Goal: Register for event/course

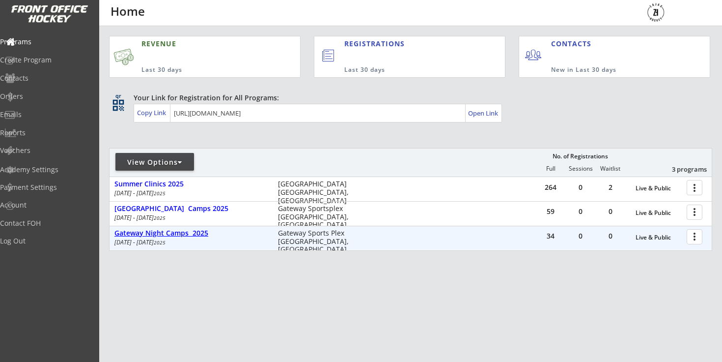
click at [194, 236] on div "Gateway Night Camps 2025" at bounding box center [191, 233] width 153 height 8
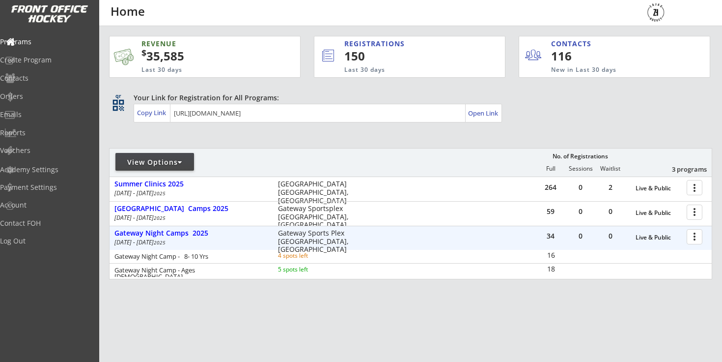
click at [189, 244] on div "[DATE] - [DATE]" at bounding box center [190, 242] width 150 height 6
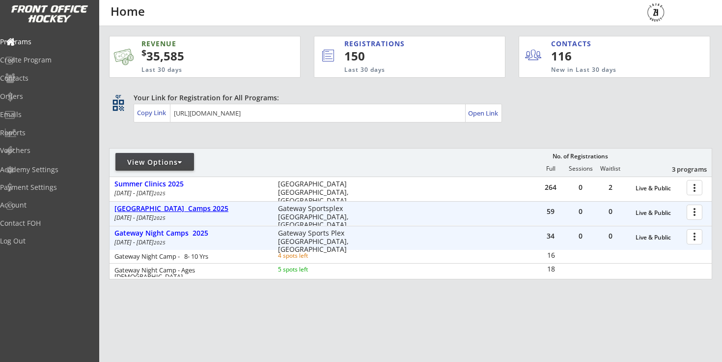
click at [190, 211] on div "[GEOGRAPHIC_DATA] Camps 2025" at bounding box center [191, 208] width 153 height 8
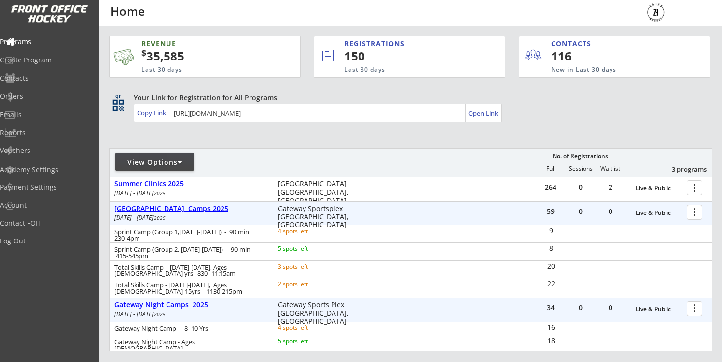
click at [190, 211] on div "[GEOGRAPHIC_DATA] Camps 2025" at bounding box center [191, 208] width 153 height 8
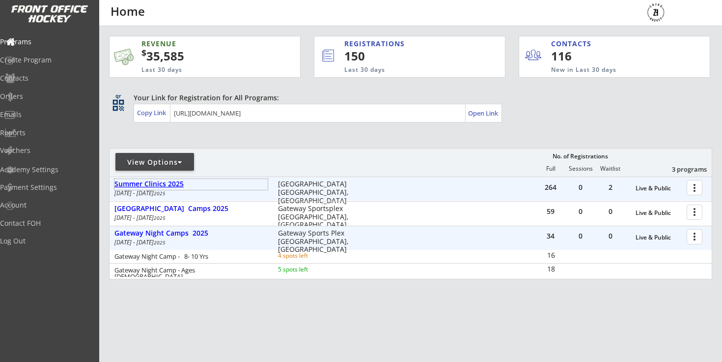
click at [173, 187] on div "Summer Clinics 2025" at bounding box center [191, 184] width 153 height 8
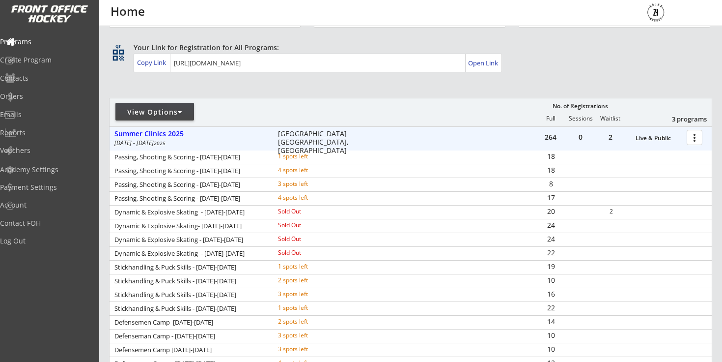
scroll to position [83, 0]
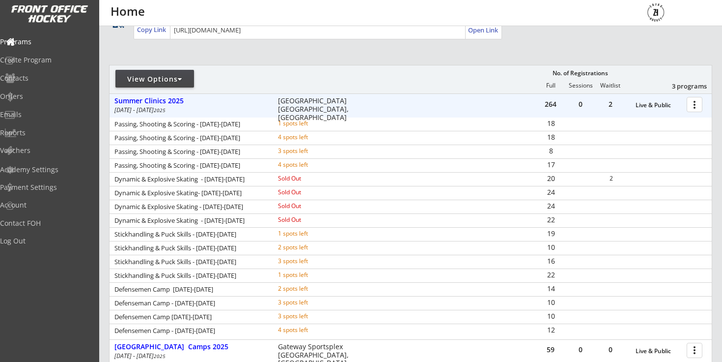
click at [161, 113] on em "2025" at bounding box center [160, 110] width 12 height 7
click at [162, 108] on em "2025" at bounding box center [160, 110] width 12 height 7
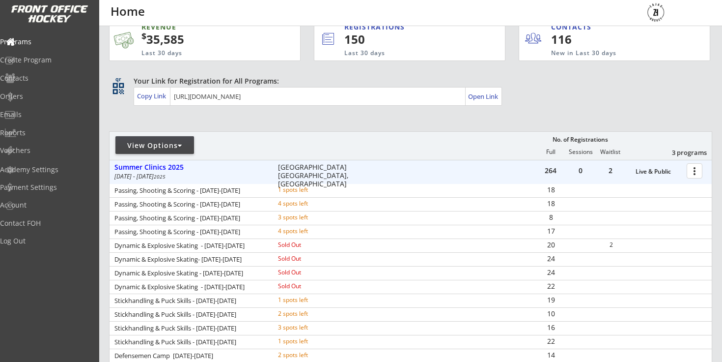
scroll to position [16, 0]
click at [153, 168] on div "Summer Clinics 2025" at bounding box center [191, 168] width 153 height 8
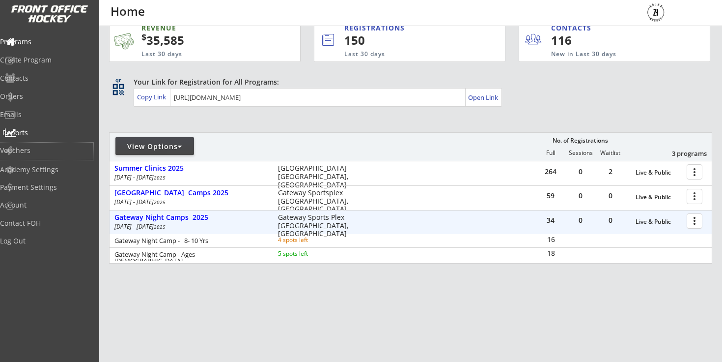
drag, startPoint x: 53, startPoint y: 152, endPoint x: 45, endPoint y: 128, distance: 25.3
click at [45, 128] on div "Programs Create Program Contacts Orders Emails Reports Vouchers" at bounding box center [49, 96] width 99 height 130
click at [45, 129] on div "Reports" at bounding box center [46, 132] width 88 height 7
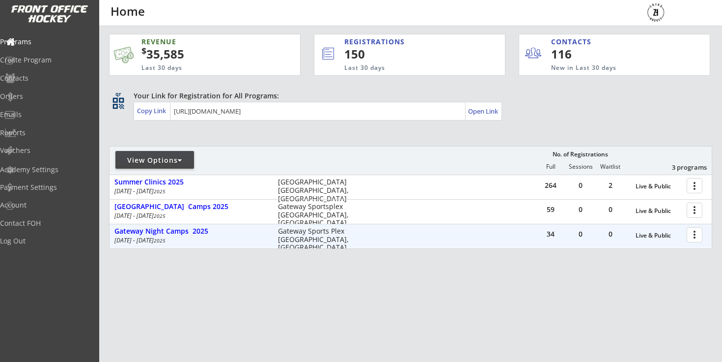
scroll to position [1, 0]
